Goal: Task Accomplishment & Management: Manage account settings

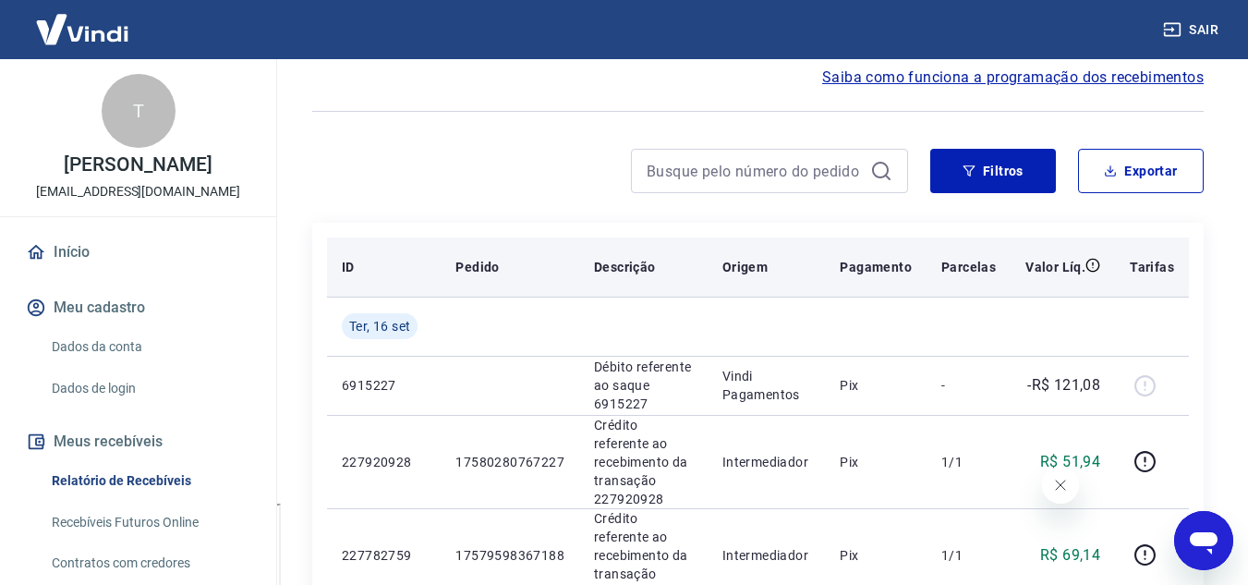
scroll to position [185, 0]
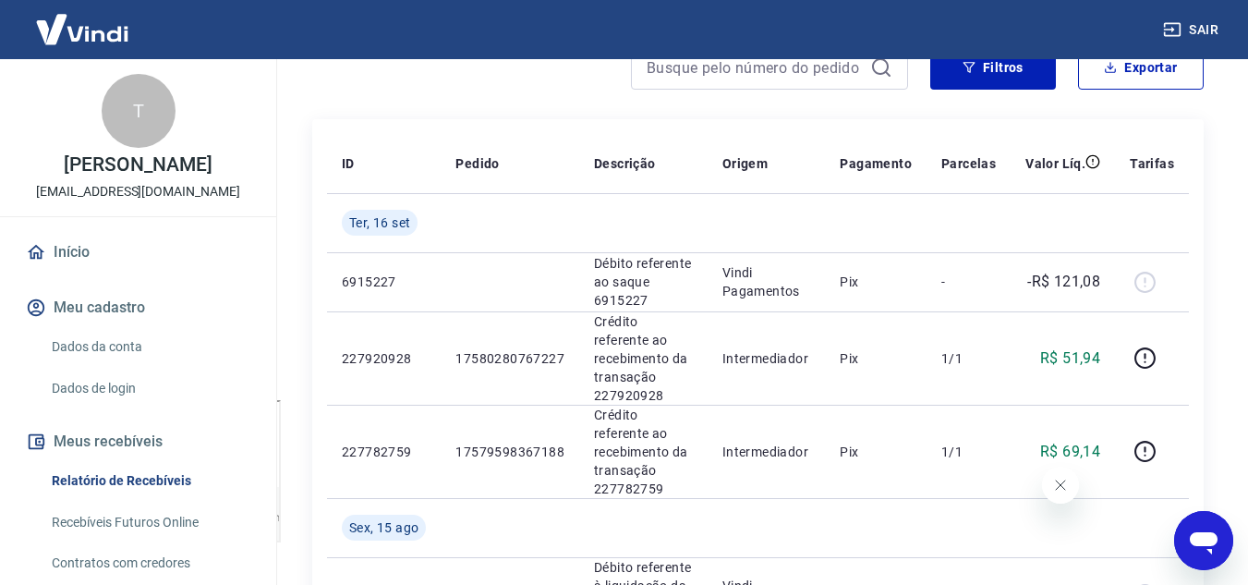
click at [1061, 494] on button "Fechar mensagem da empresa" at bounding box center [1059, 485] width 37 height 37
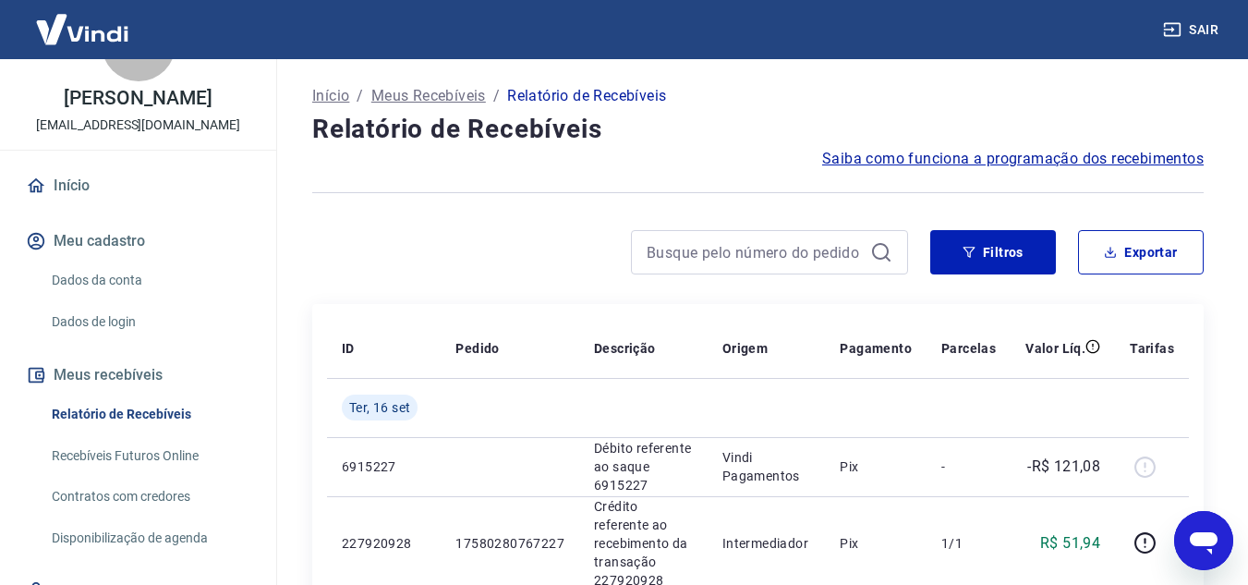
scroll to position [149, 0]
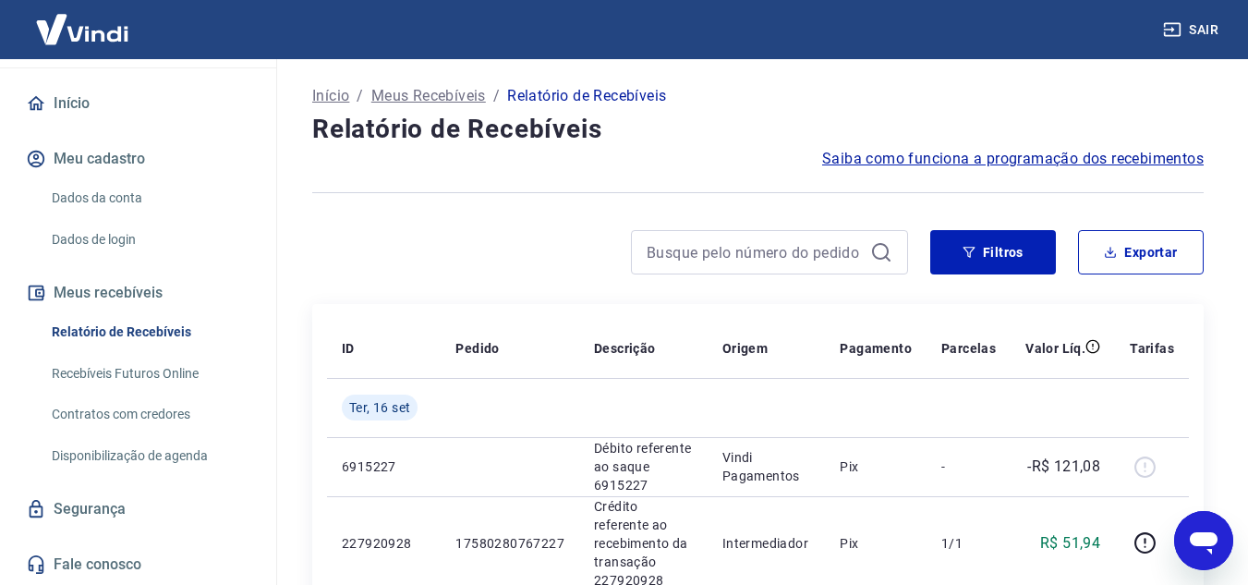
click at [159, 372] on link "Recebíveis Futuros Online" at bounding box center [149, 374] width 210 height 38
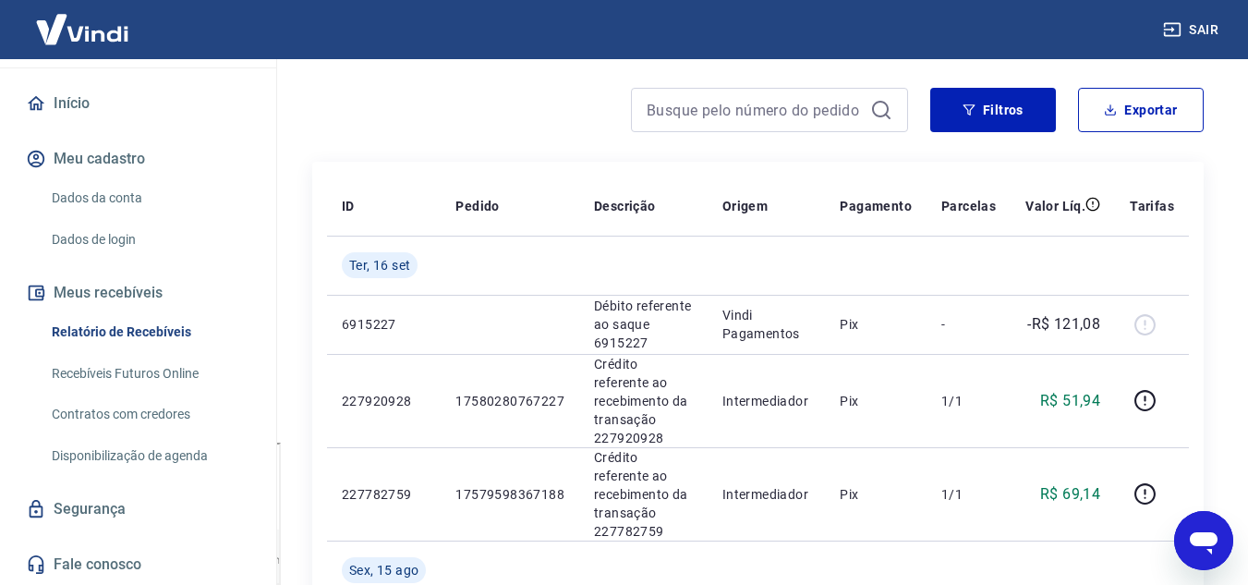
scroll to position [185, 0]
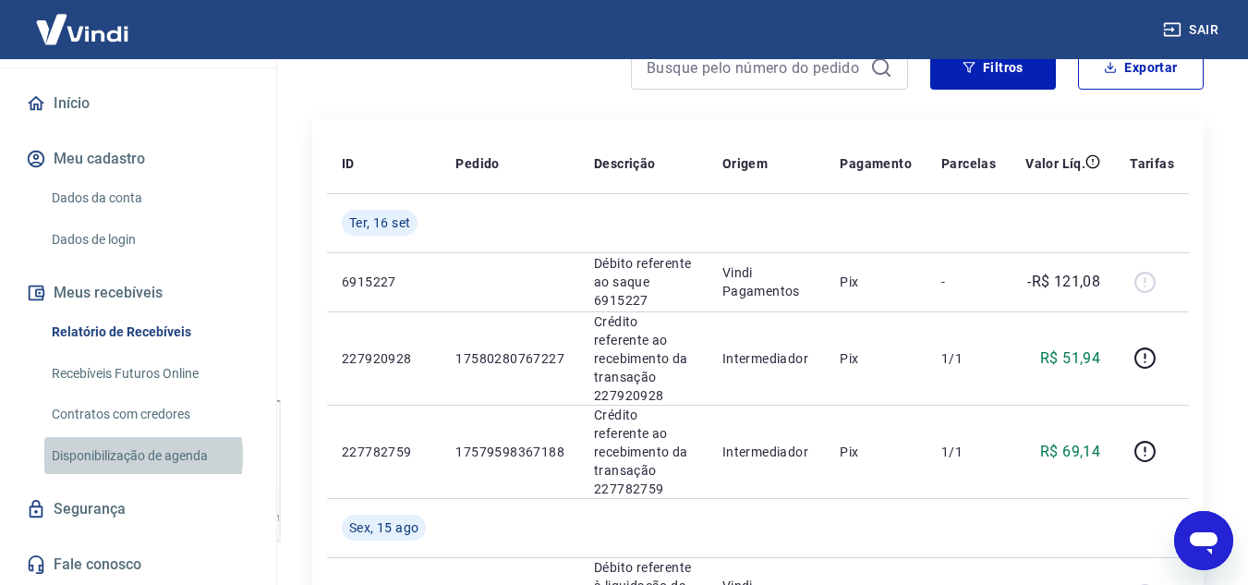
drag, startPoint x: 99, startPoint y: 456, endPoint x: 132, endPoint y: 443, distance: 35.7
click at [99, 456] on link "Disponibilização de agenda" at bounding box center [149, 456] width 210 height 38
